Goal: Information Seeking & Learning: Learn about a topic

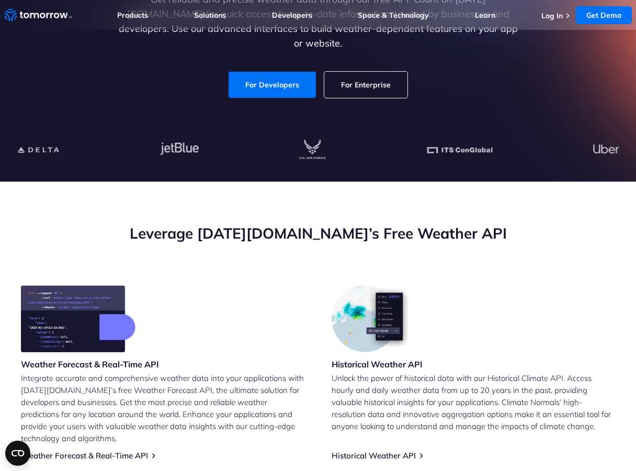
scroll to position [198, 0]
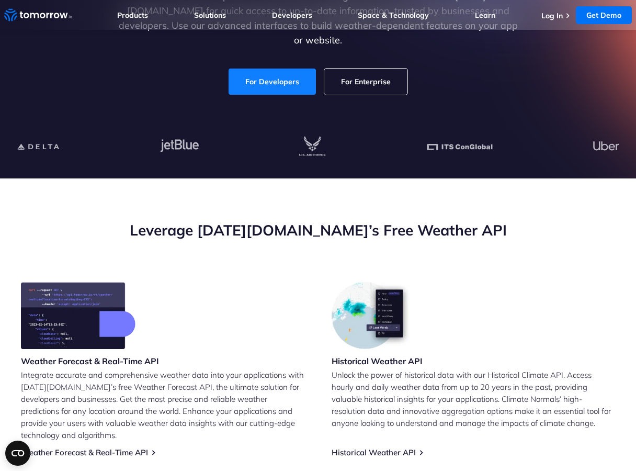
click at [262, 72] on link "For Developers" at bounding box center [272, 82] width 87 height 26
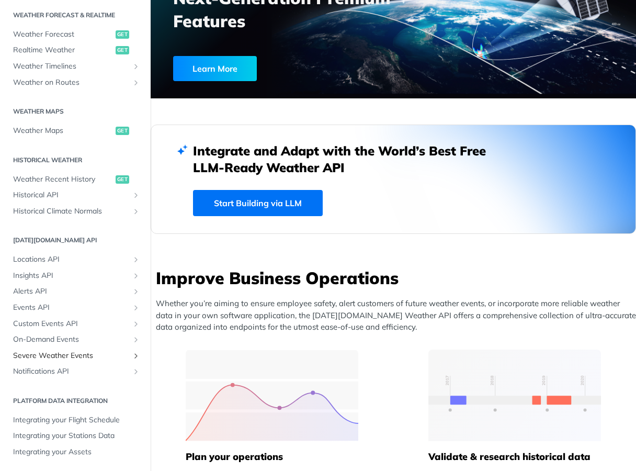
scroll to position [165, 0]
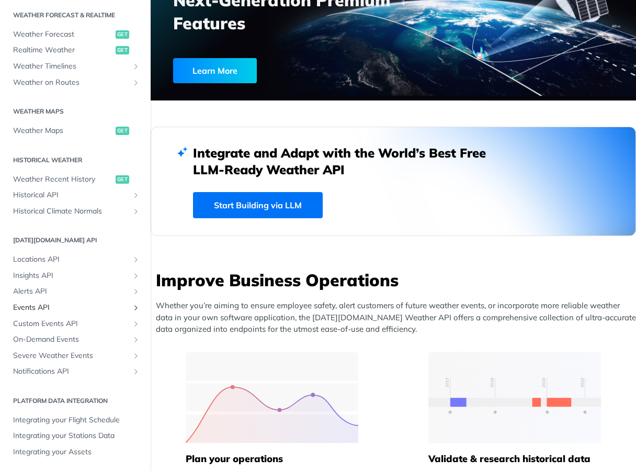
click at [30, 302] on span "Events API" at bounding box center [71, 307] width 116 height 10
